Goal: Find specific page/section: Find specific page/section

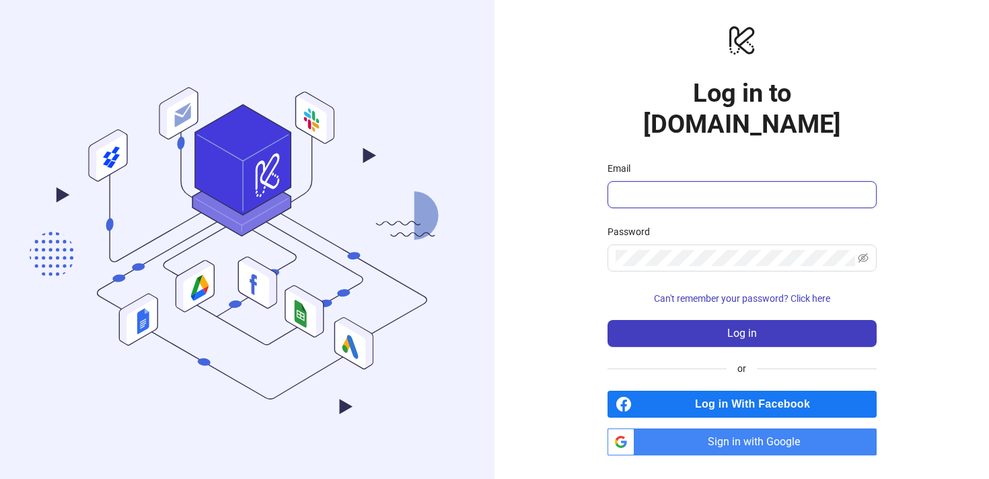
click at [670, 186] on input "Email" at bounding box center [741, 194] width 250 height 16
type input "**********"
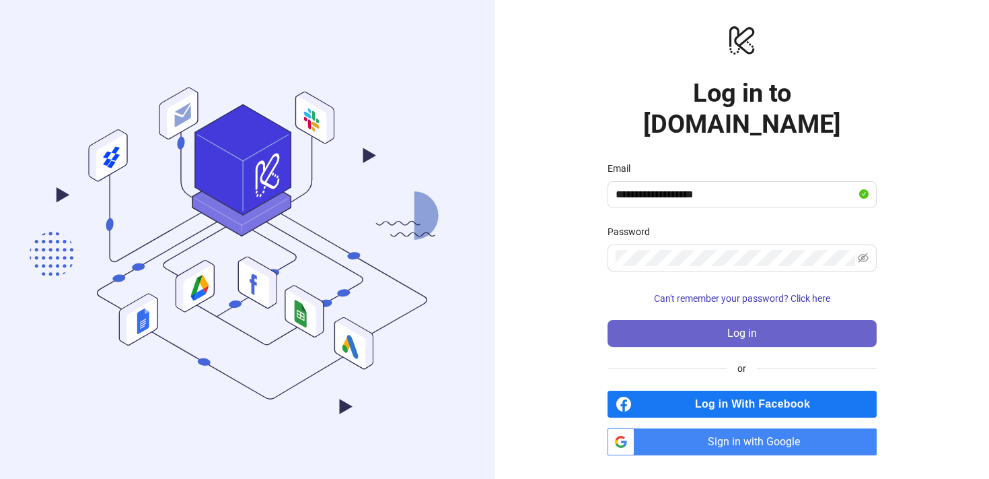
click at [748, 327] on span "Log in" at bounding box center [743, 333] width 30 height 12
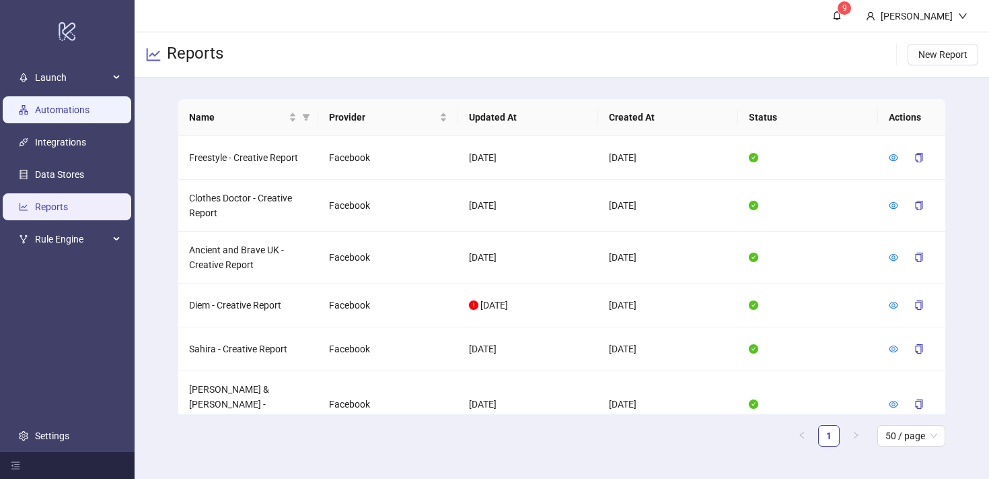
click at [75, 110] on link "Automations" at bounding box center [62, 109] width 55 height 11
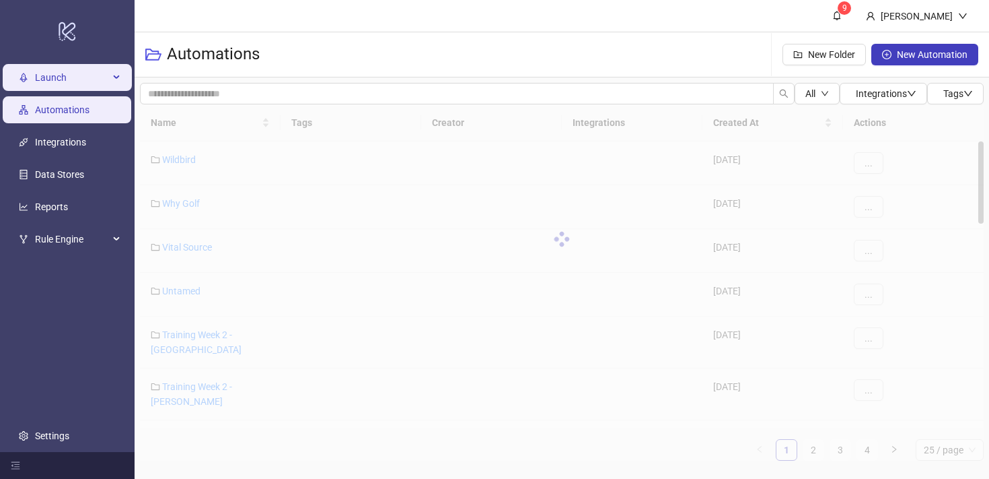
click at [114, 77] on icon at bounding box center [117, 77] width 7 height 0
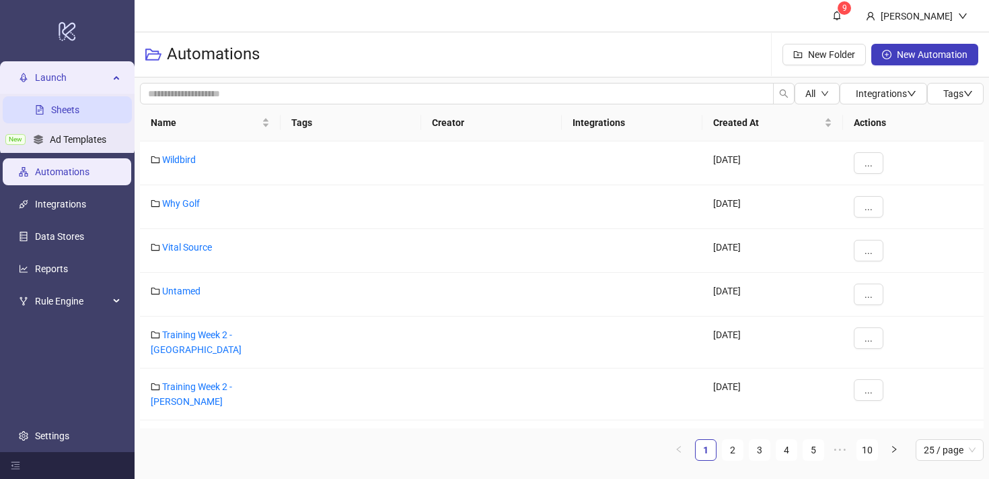
click at [72, 106] on link "Sheets" at bounding box center [65, 109] width 28 height 11
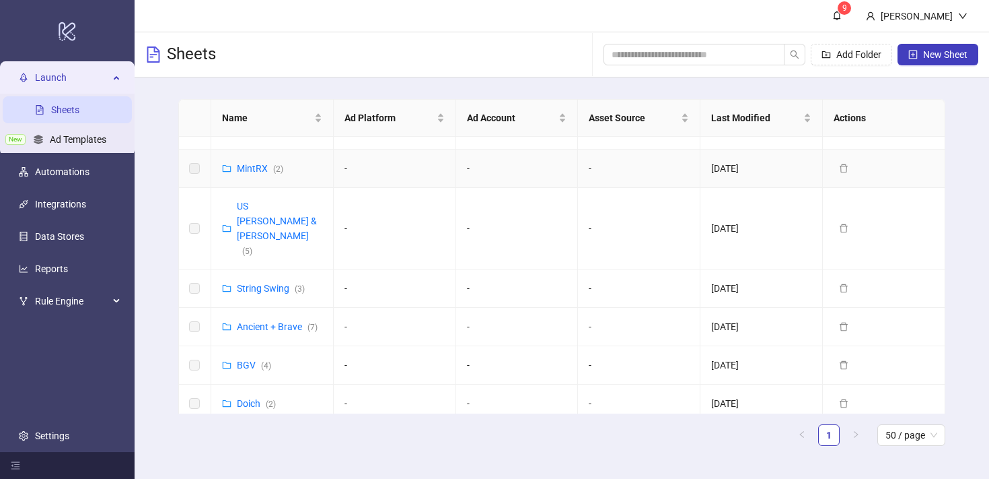
scroll to position [68, 0]
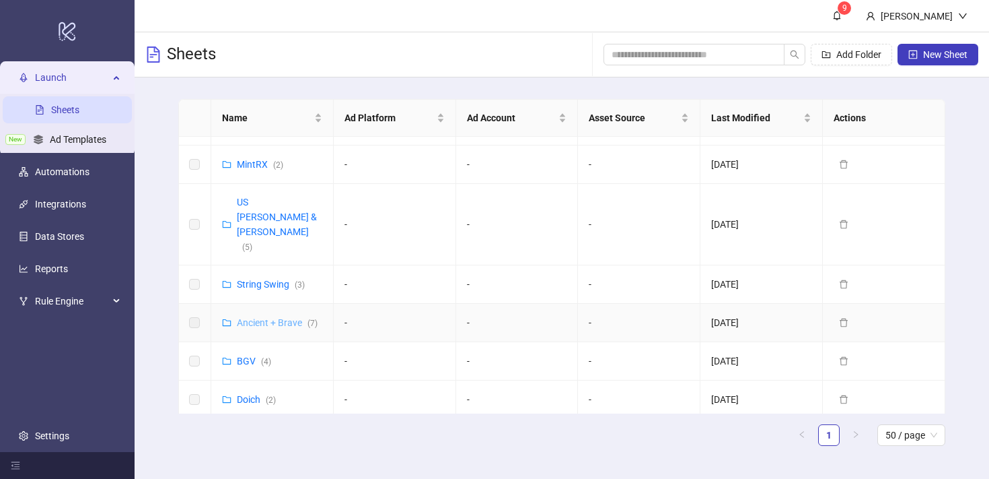
click at [281, 317] on link "Ancient + Brave ( 7 )" at bounding box center [277, 322] width 81 height 11
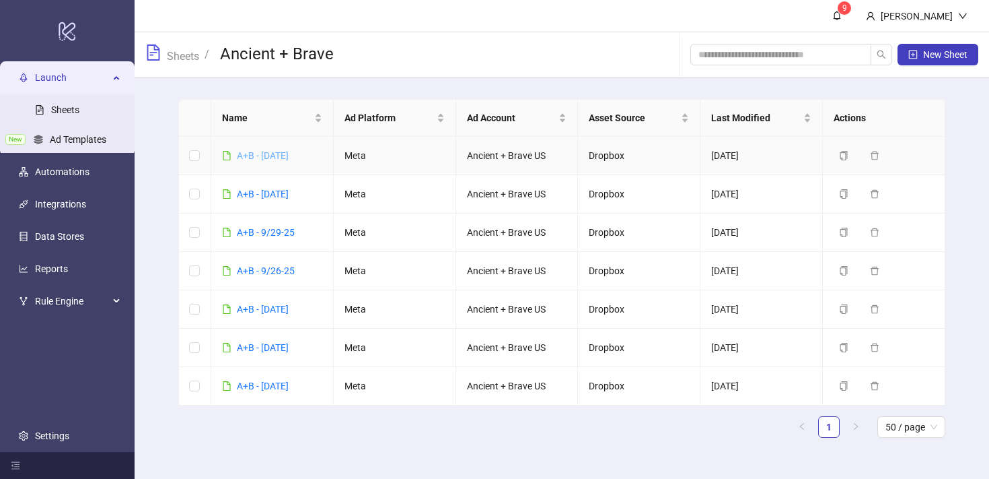
click at [279, 154] on link "A+B - [DATE]" at bounding box center [263, 155] width 52 height 11
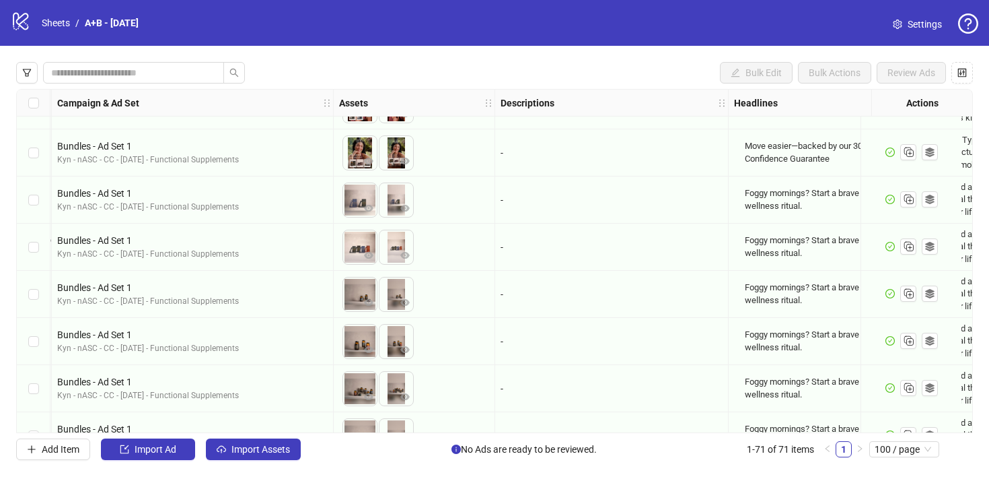
scroll to position [600, 0]
